Goal: Task Accomplishment & Management: Use online tool/utility

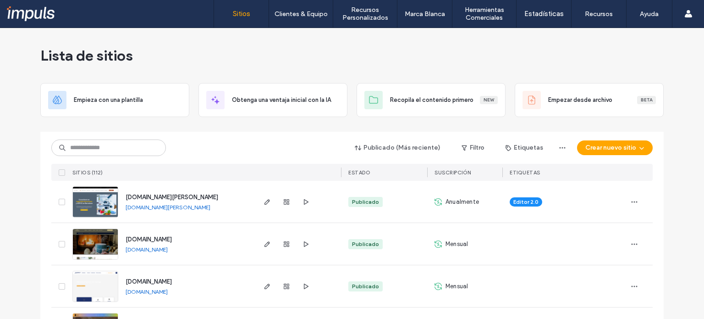
scroll to position [80, 0]
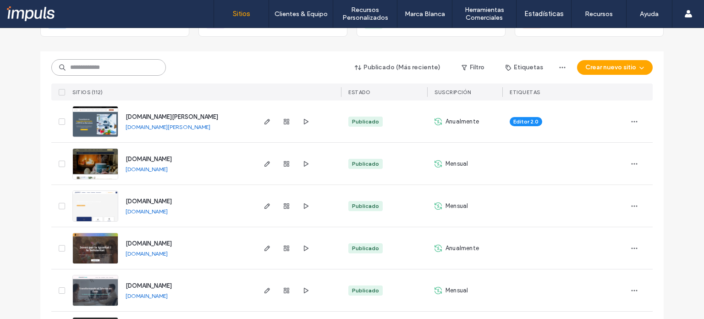
click at [77, 72] on input at bounding box center [108, 67] width 115 height 17
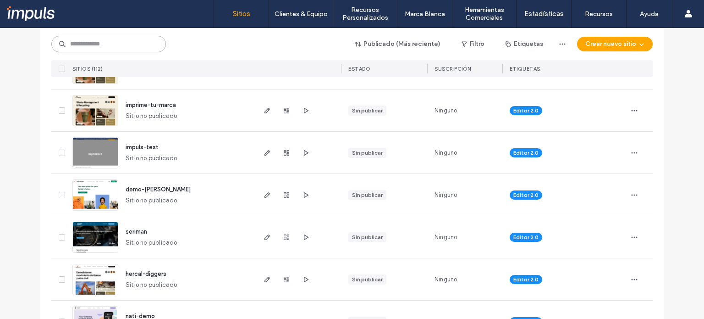
scroll to position [635, 0]
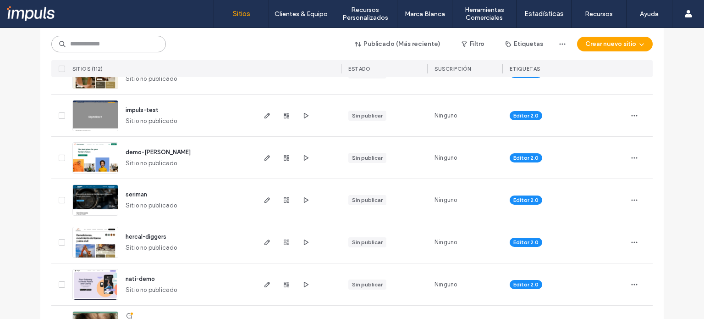
click at [115, 44] on input at bounding box center [108, 44] width 115 height 17
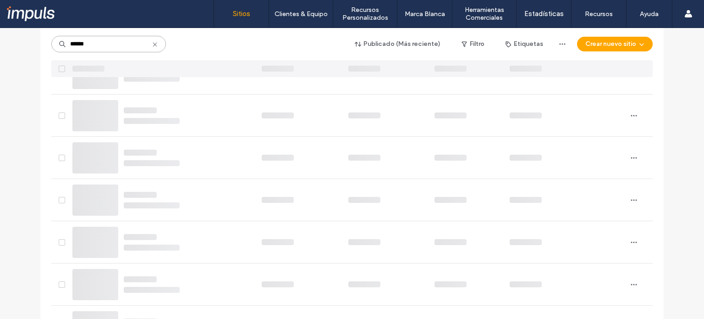
type input "******"
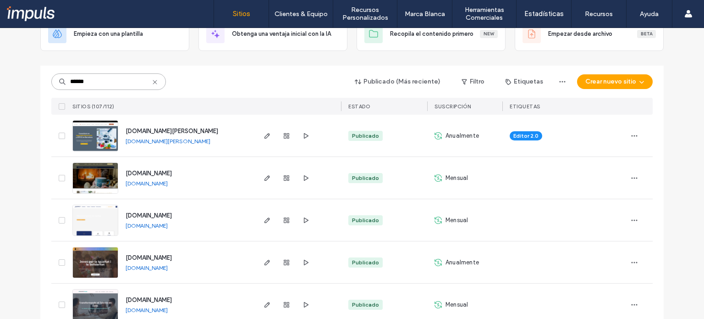
scroll to position [0, 0]
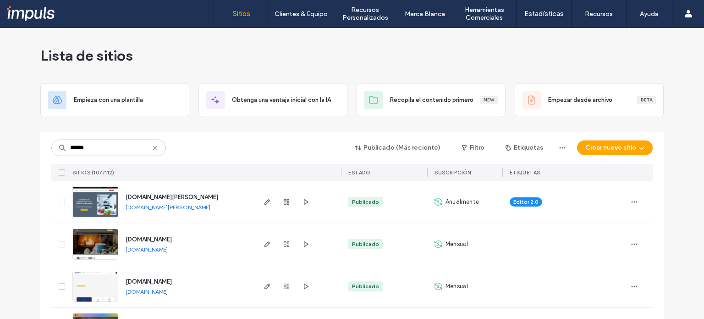
click at [151, 147] on icon at bounding box center [154, 147] width 7 height 7
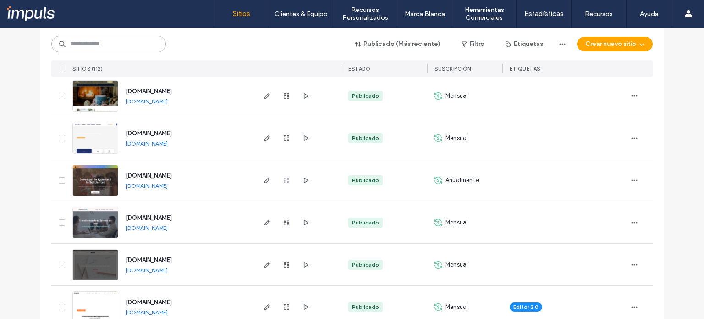
scroll to position [210, 0]
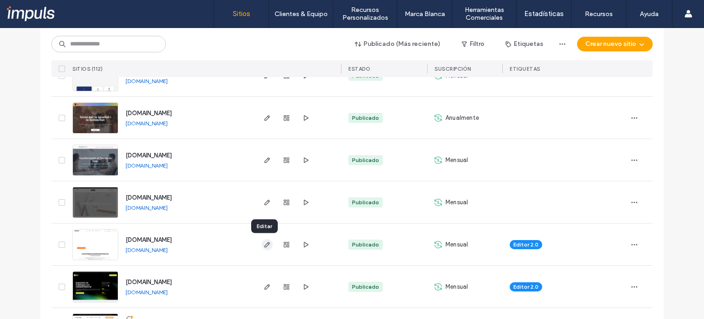
click at [264, 243] on icon "button" at bounding box center [267, 244] width 7 height 7
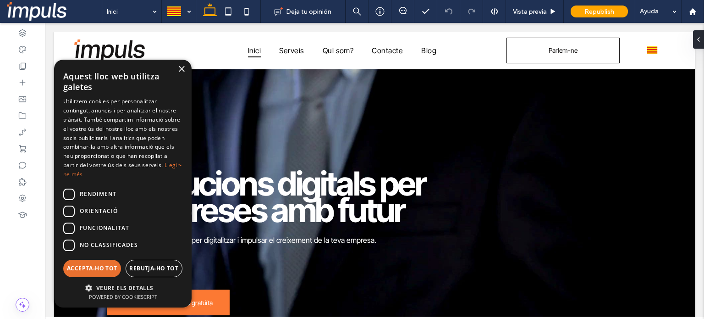
click at [121, 273] on div "Accepta-ho tot" at bounding box center [92, 268] width 58 height 17
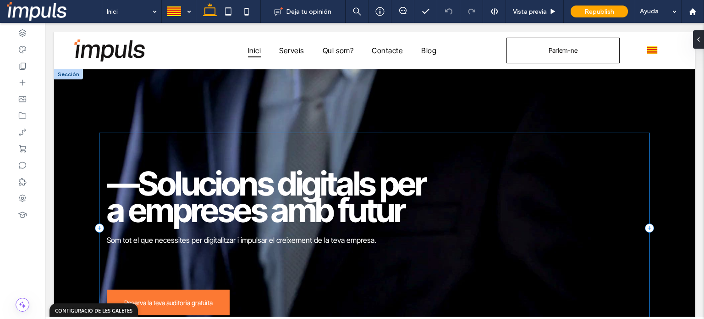
click at [517, 169] on div "—Solucions digitals per a empreses amb futur Som tot el que necessites per digi…" at bounding box center [375, 227] width 550 height 189
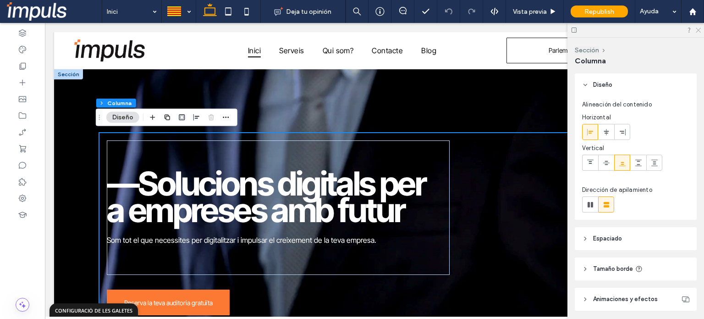
click at [699, 29] on icon at bounding box center [698, 30] width 6 height 6
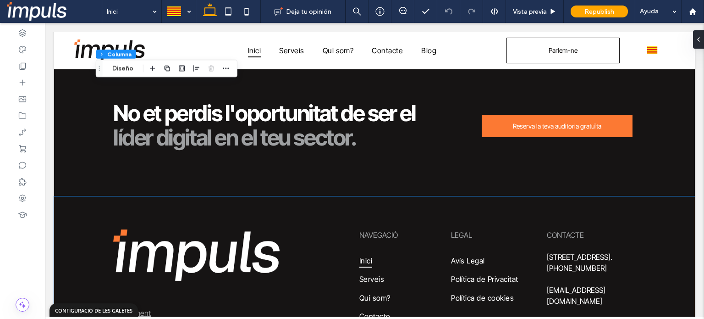
scroll to position [3378, 0]
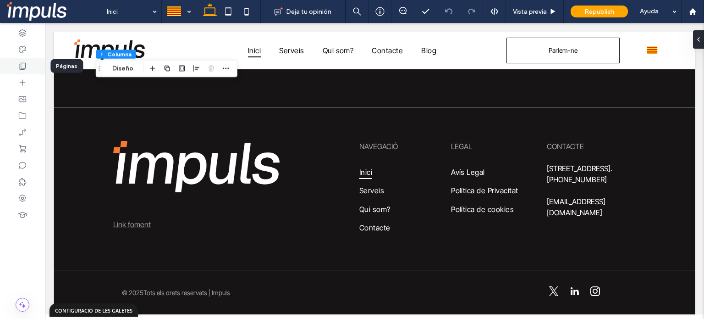
click at [21, 67] on use at bounding box center [23, 66] width 6 height 7
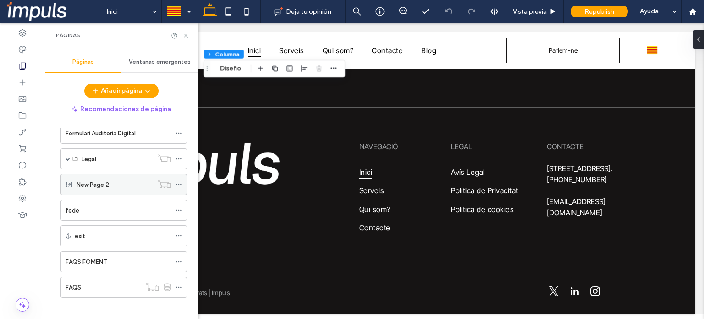
scroll to position [178, 0]
click at [188, 37] on icon at bounding box center [186, 35] width 7 height 7
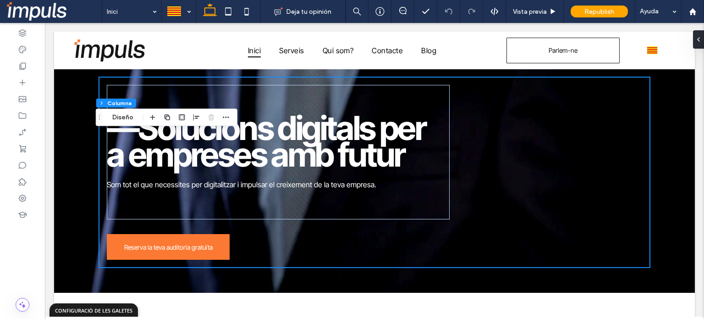
scroll to position [0, 0]
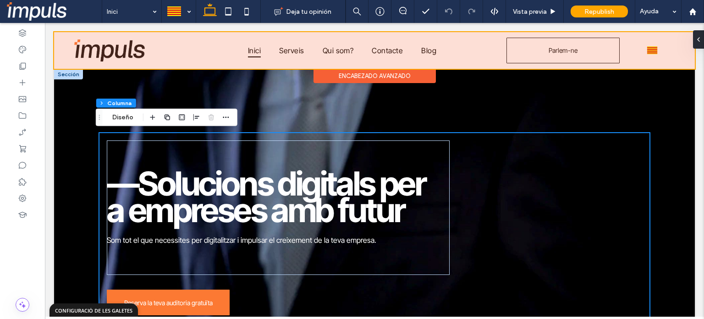
click at [640, 47] on div at bounding box center [374, 50] width 641 height 37
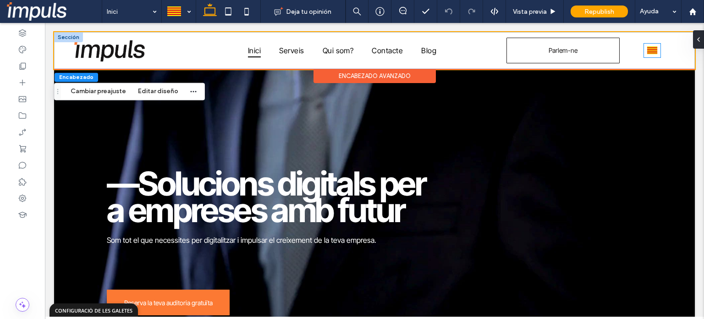
click at [647, 52] on img at bounding box center [652, 50] width 11 height 12
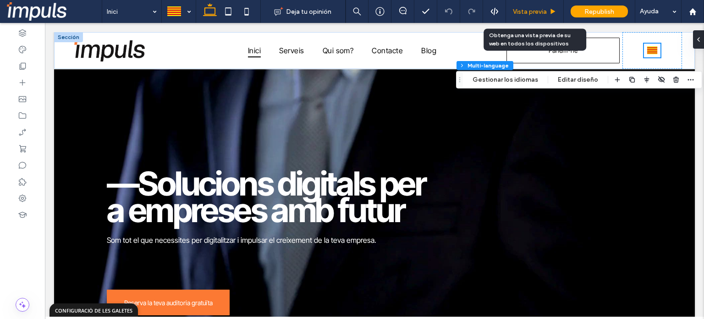
click at [533, 6] on div "Vista previa" at bounding box center [535, 11] width 58 height 23
click at [527, 17] on div "Vista previa" at bounding box center [535, 11] width 58 height 23
click at [534, 7] on div "Vista previa" at bounding box center [535, 11] width 58 height 23
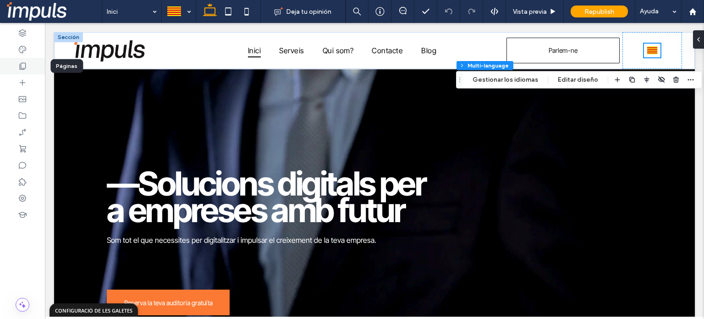
click at [24, 65] on icon at bounding box center [22, 65] width 9 height 9
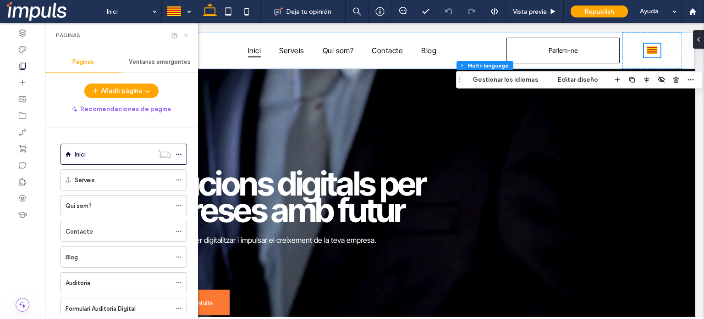
click at [188, 36] on icon at bounding box center [186, 35] width 7 height 7
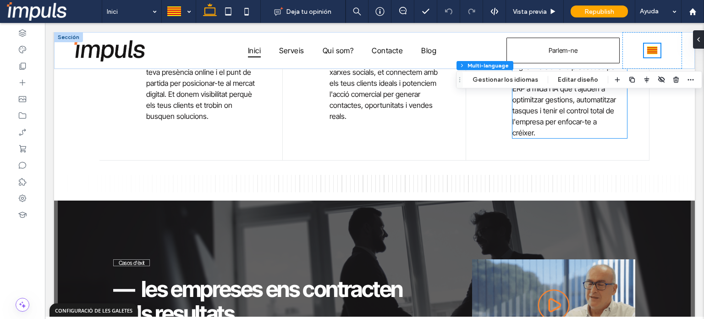
scroll to position [771, 0]
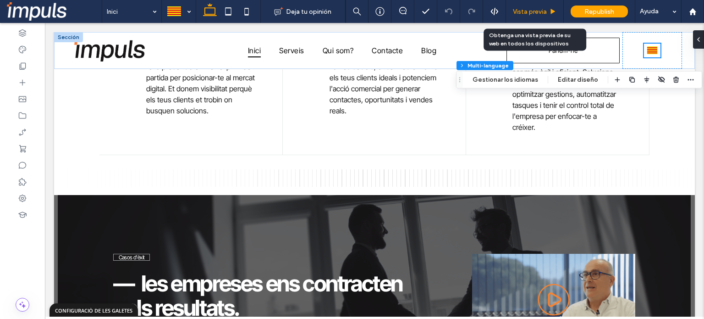
click at [540, 10] on span "Vista previa" at bounding box center [530, 12] width 34 height 8
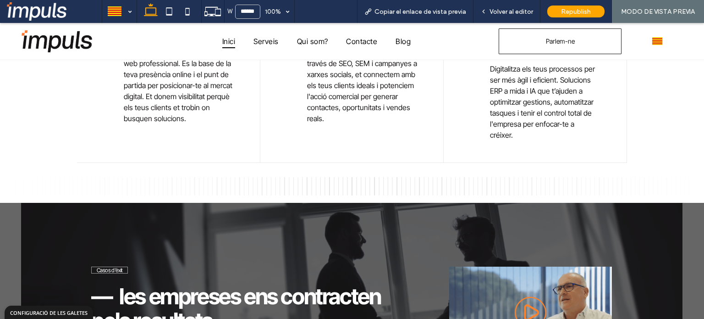
scroll to position [783, 0]
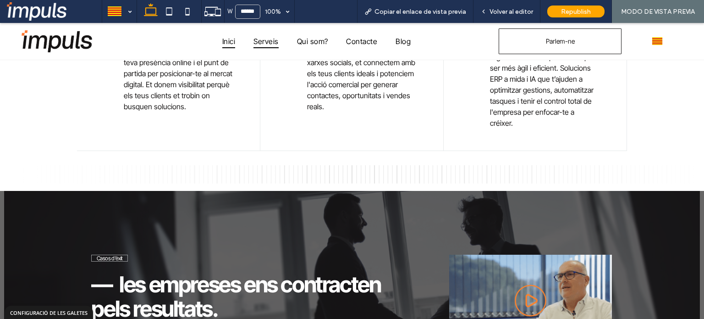
click at [259, 42] on span "Serveis" at bounding box center [266, 41] width 25 height 14
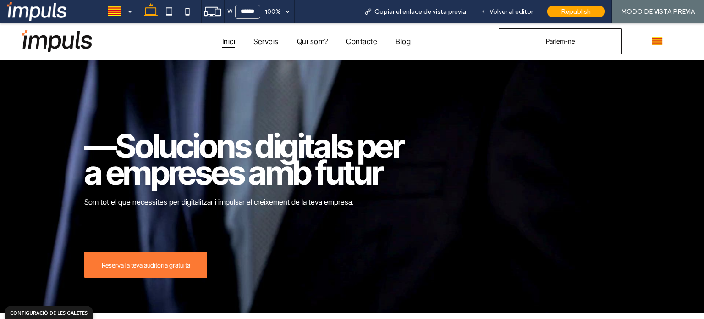
scroll to position [0, 0]
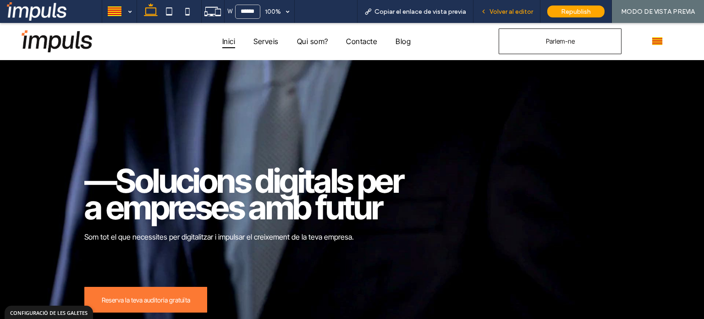
click at [489, 8] on div "Volver al editor" at bounding box center [507, 12] width 66 height 8
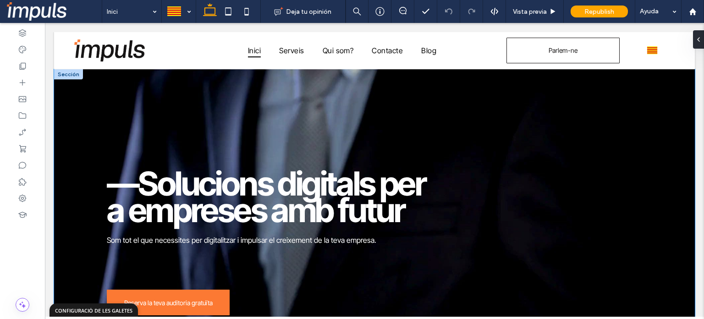
click at [185, 89] on div "—Solucions digitals per a empreses amb futur Som tot el que necessites per digi…" at bounding box center [375, 208] width 550 height 279
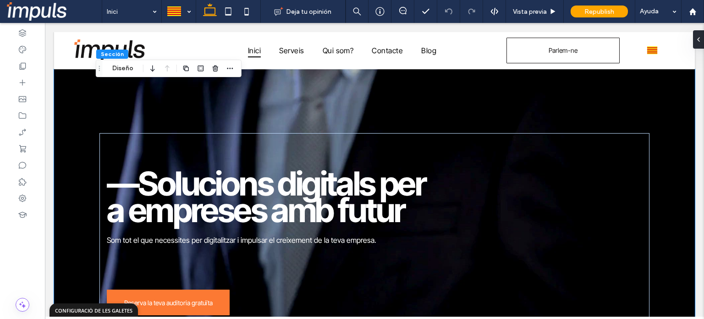
click at [314, 107] on div "—Solucions digitals per a empreses amb futur Som tot el que necessites per digi…" at bounding box center [375, 208] width 550 height 279
click at [696, 41] on use at bounding box center [695, 40] width 2 height 4
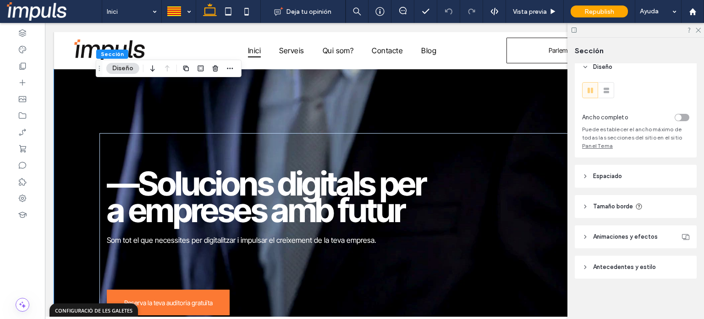
click at [625, 261] on header "Antecedentes y estilo" at bounding box center [636, 266] width 122 height 23
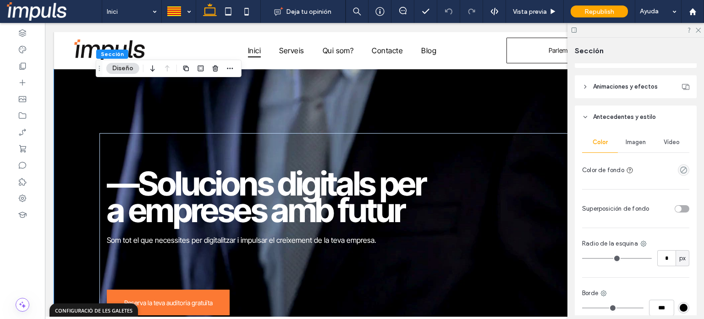
scroll to position [163, 0]
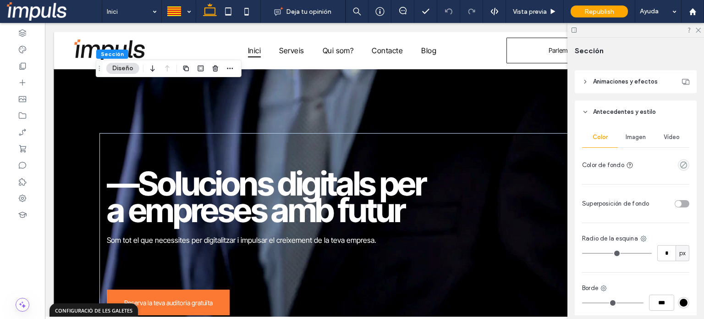
click at [664, 139] on span "Vídeo" at bounding box center [672, 136] width 16 height 7
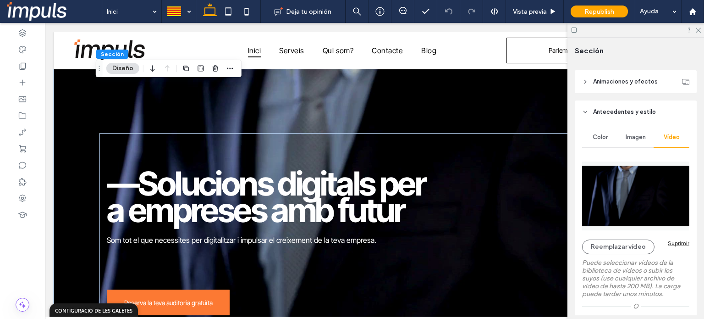
click at [677, 244] on div "Suprimir" at bounding box center [679, 242] width 22 height 7
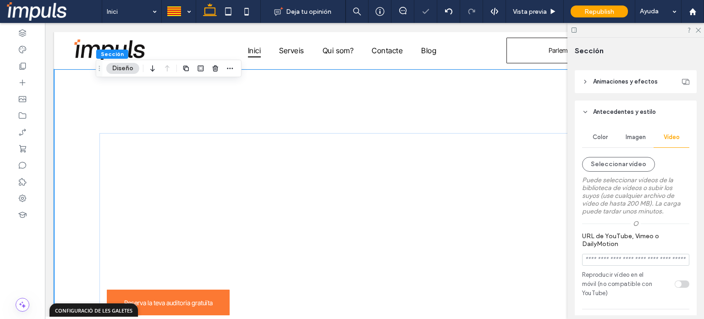
click at [642, 141] on span "Imagen" at bounding box center [636, 136] width 20 height 7
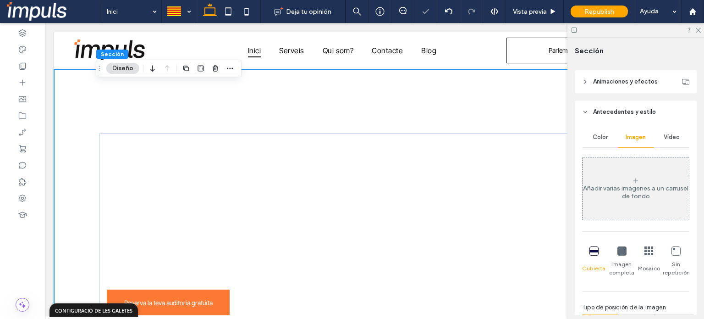
click at [622, 185] on div "Añadir varias imágenes a un carrusel de fondo" at bounding box center [636, 188] width 106 height 61
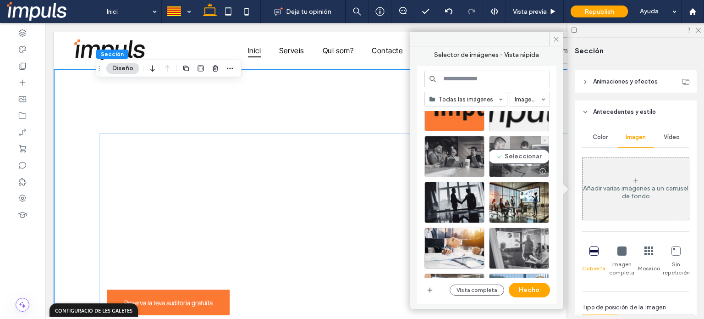
scroll to position [507, 0]
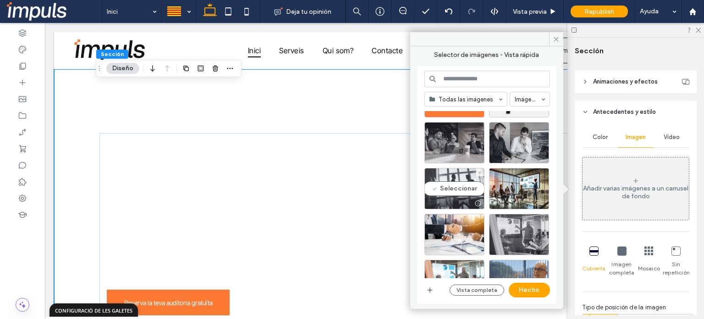
click at [465, 185] on div "Seleccionar" at bounding box center [455, 188] width 60 height 41
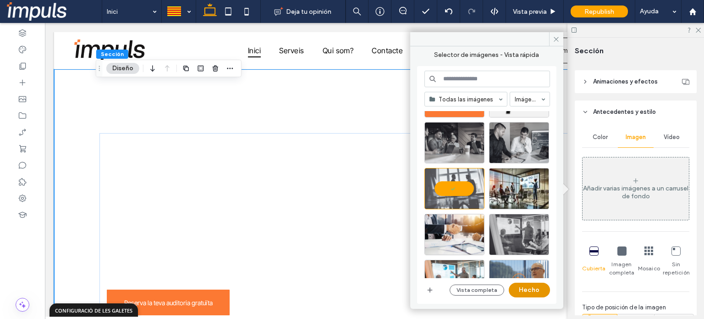
click at [531, 284] on button "Hecho" at bounding box center [529, 289] width 41 height 15
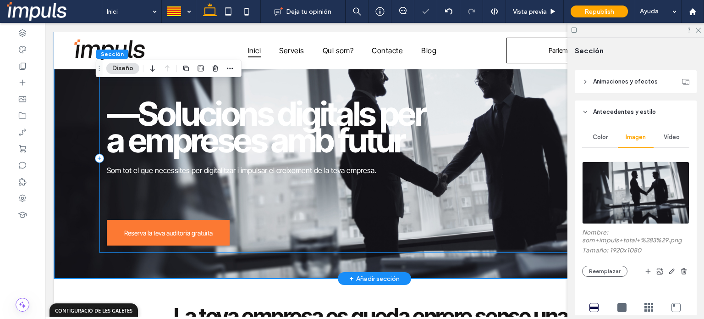
scroll to position [0, 0]
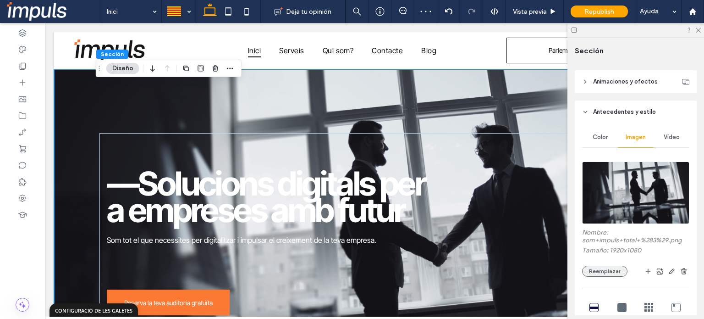
click at [619, 269] on button "Reemplazar" at bounding box center [604, 271] width 45 height 11
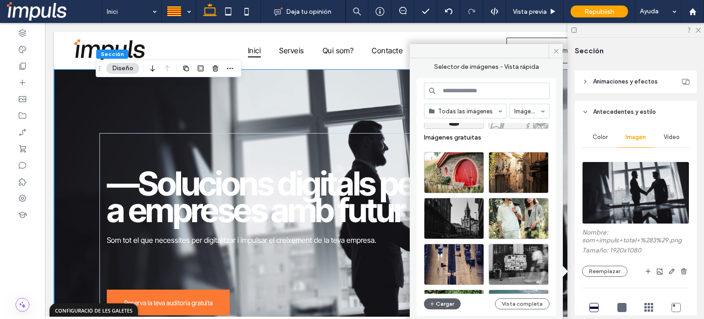
scroll to position [2207, 0]
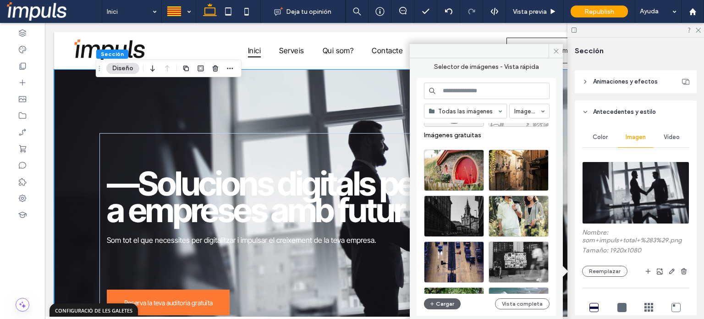
click at [461, 91] on input at bounding box center [487, 91] width 126 height 17
type input "******"
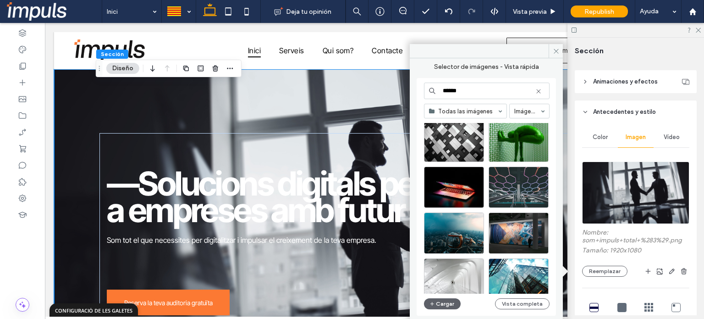
scroll to position [383, 0]
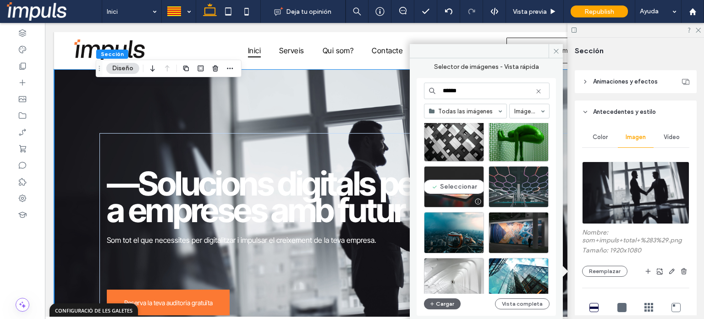
click at [455, 179] on div "Seleccionar" at bounding box center [454, 186] width 60 height 41
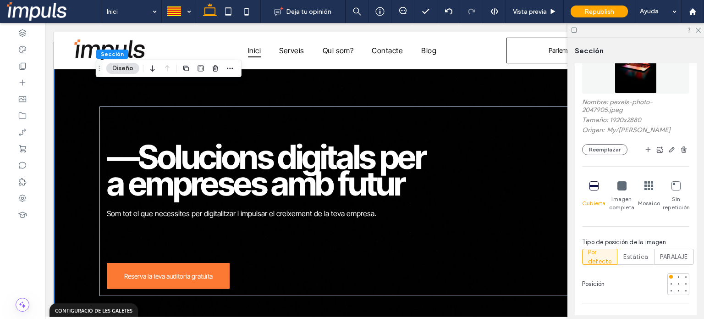
scroll to position [0, 0]
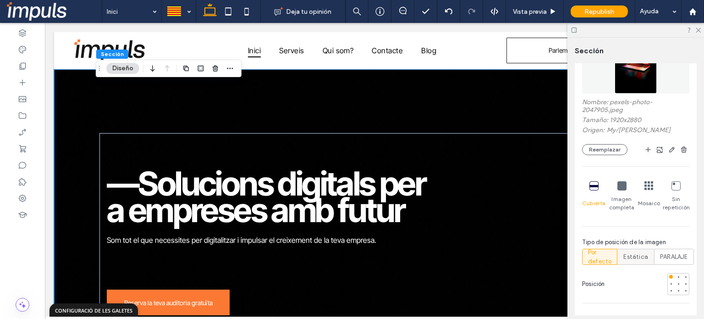
click at [635, 261] on div "Estática" at bounding box center [636, 256] width 25 height 15
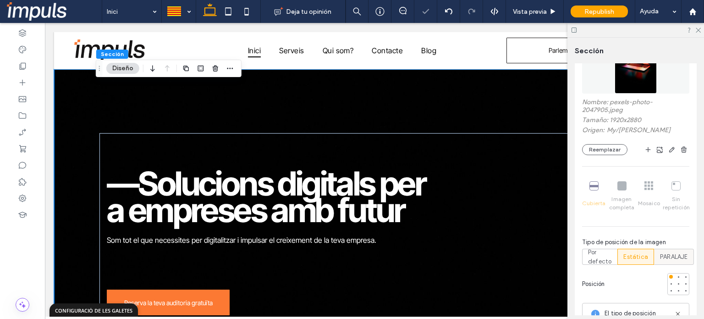
click at [671, 254] on span "PARALAJE" at bounding box center [674, 256] width 28 height 9
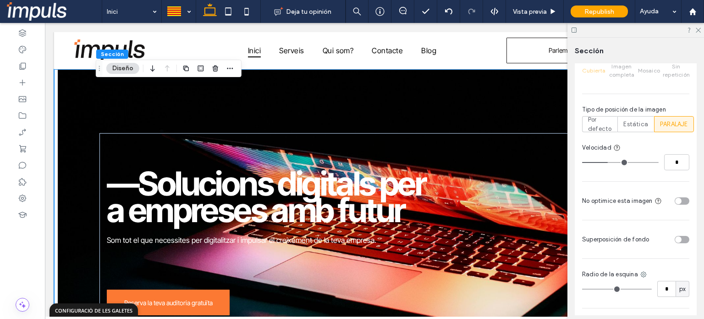
scroll to position [426, 0]
click at [677, 235] on div "toggle" at bounding box center [682, 238] width 15 height 7
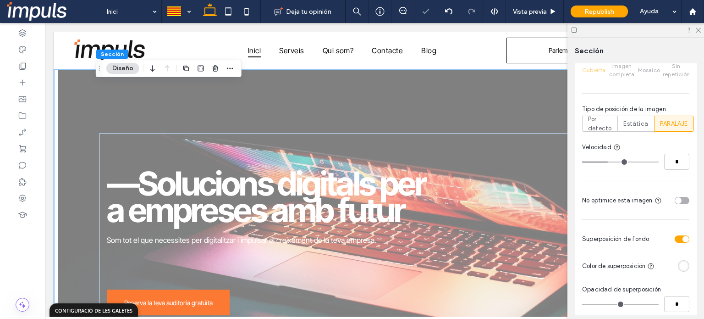
type input "**"
click at [680, 266] on div "rgba(255, 255, 255, 1)" at bounding box center [684, 266] width 8 height 8
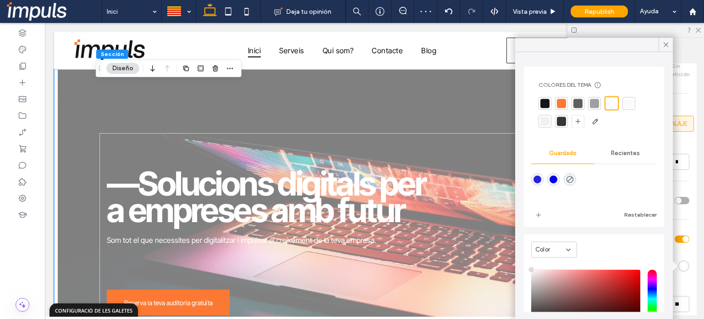
click at [545, 106] on div at bounding box center [545, 103] width 9 height 9
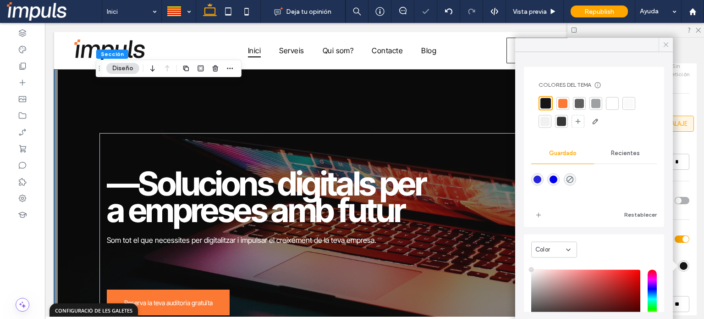
click at [662, 44] on div at bounding box center [666, 45] width 14 height 14
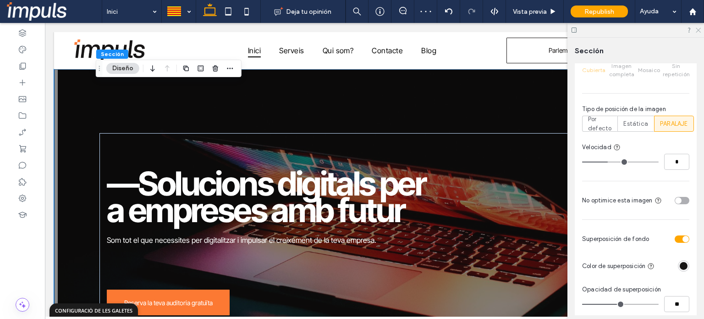
click at [699, 28] on icon at bounding box center [698, 30] width 6 height 6
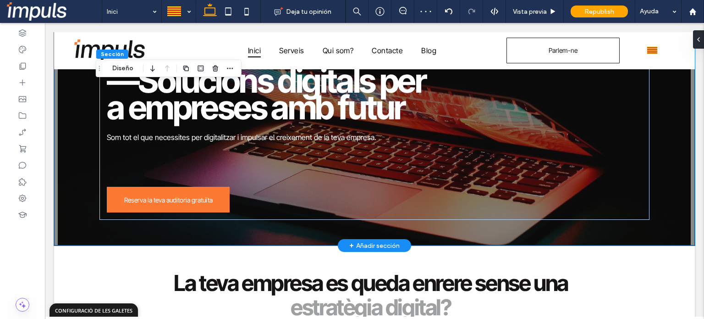
scroll to position [105, 0]
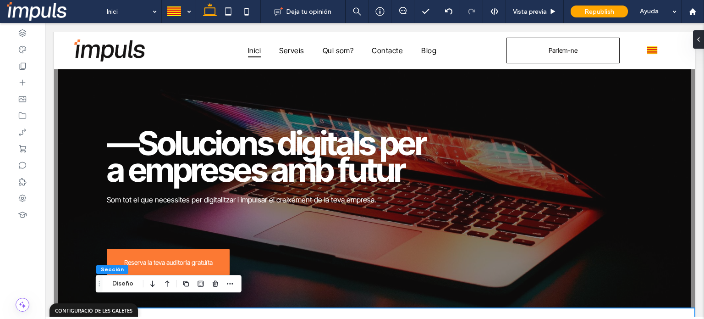
scroll to position [0, 0]
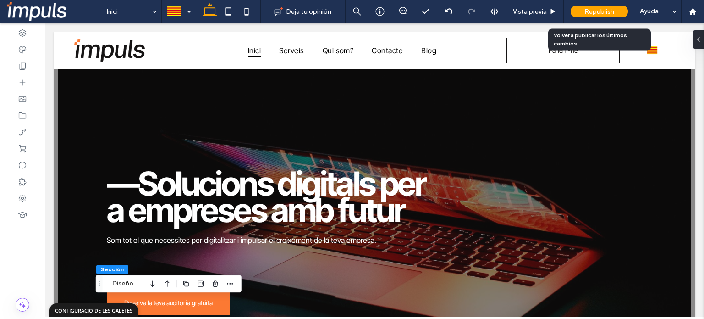
click at [600, 11] on span "Republish" at bounding box center [600, 12] width 30 height 8
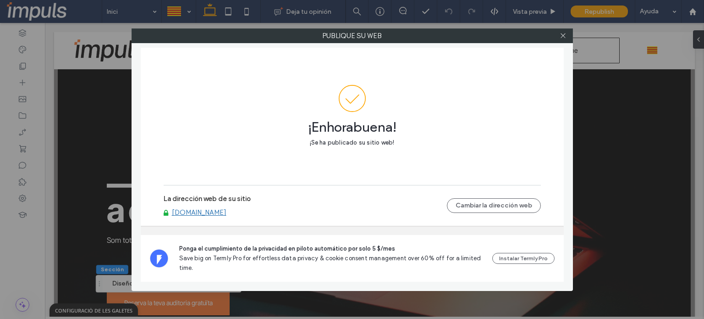
click at [197, 212] on link "[DOMAIN_NAME]" at bounding box center [199, 212] width 55 height 8
